Goal: Task Accomplishment & Management: Manage account settings

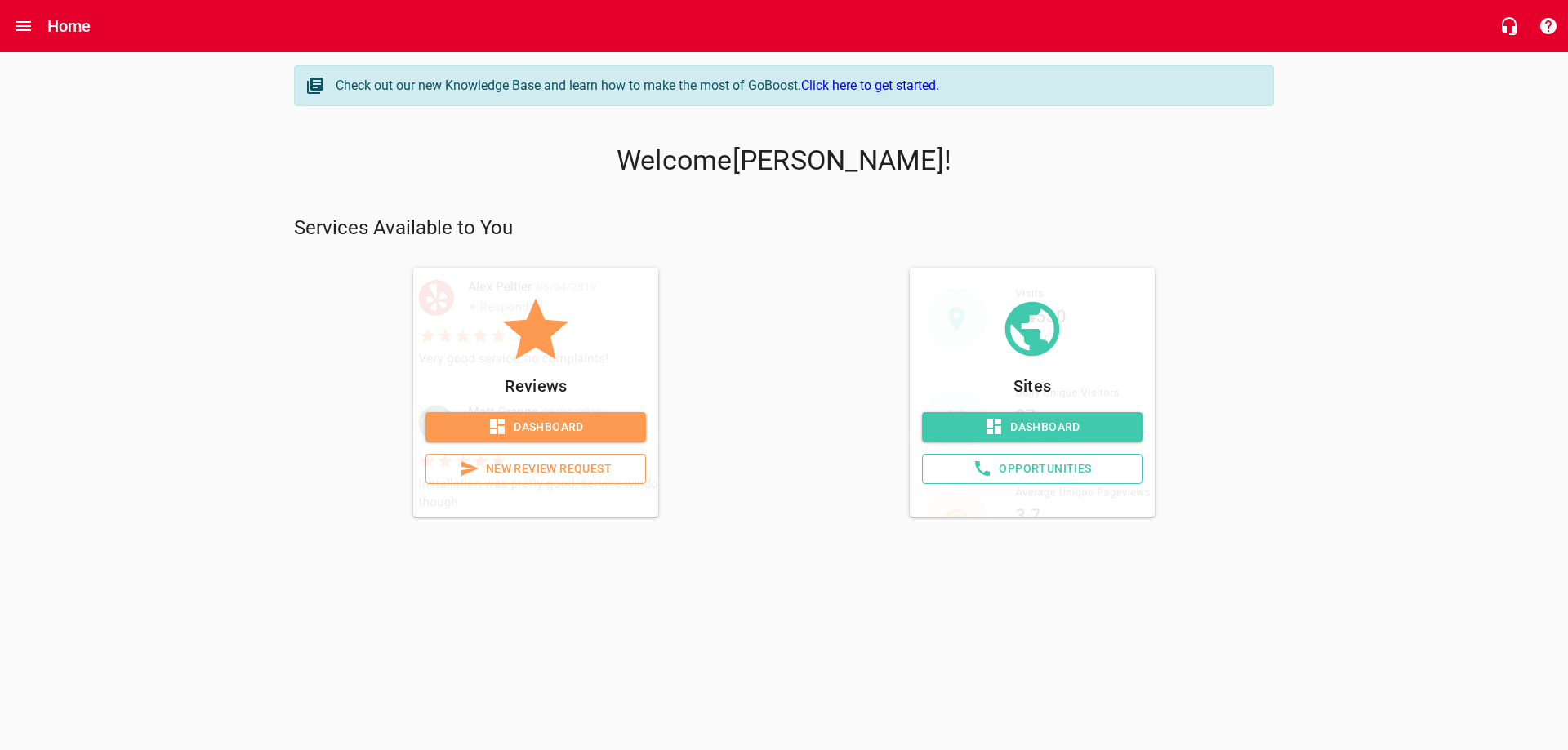
click at [534, 426] on span "Dashboard" at bounding box center [536, 427] width 195 height 21
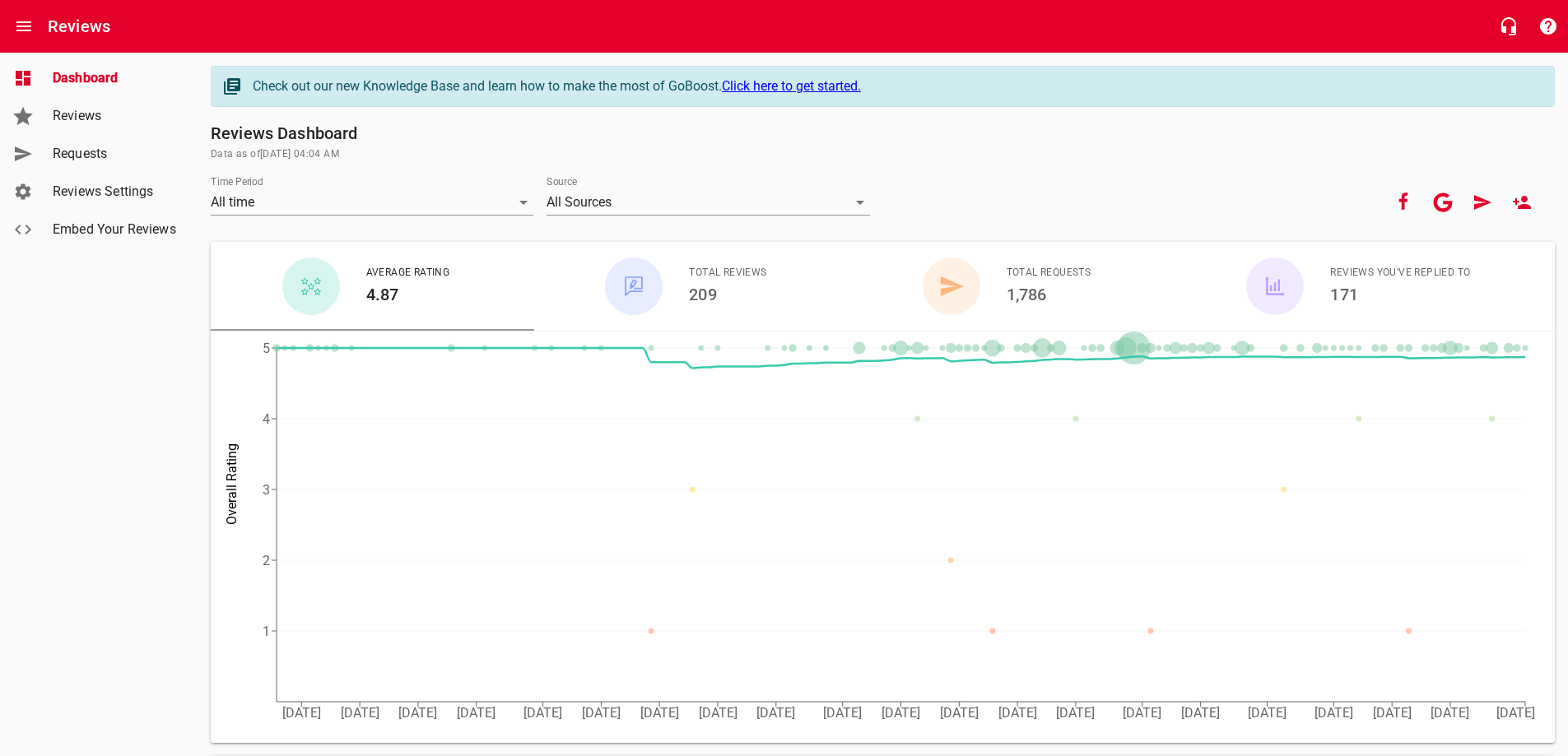
click at [88, 159] on span "Requests" at bounding box center [116, 154] width 126 height 20
